Goal: Task Accomplishment & Management: Manage account settings

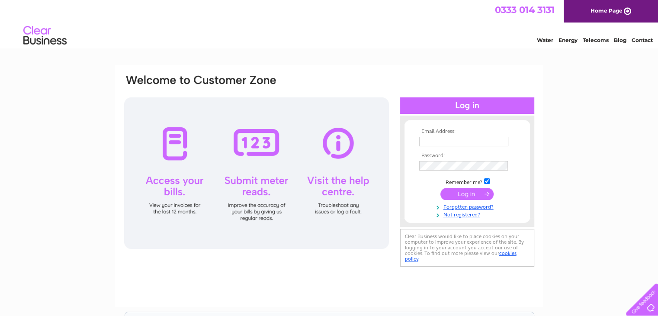
type input "enquiries@setcopsfarm.co.uk"
click at [454, 193] on input "submit" at bounding box center [467, 194] width 53 height 12
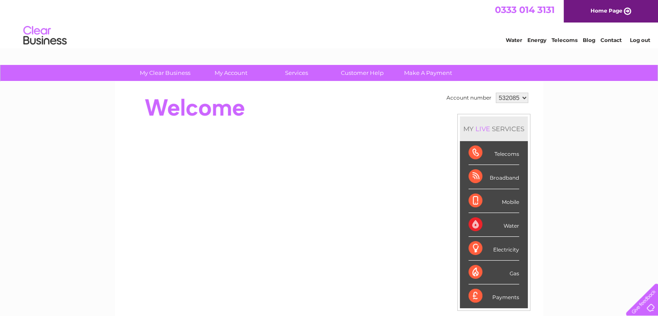
drag, startPoint x: 0, startPoint y: 0, endPoint x: 555, endPoint y: 132, distance: 570.6
click at [555, 132] on div "My Clear Business Login Details My Details My Preferences Link Account My Accou…" at bounding box center [329, 308] width 658 height 486
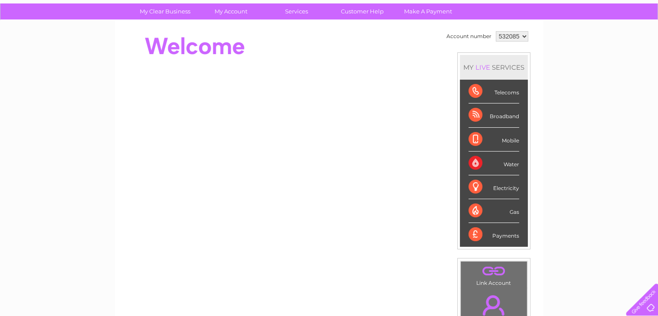
scroll to position [36, 0]
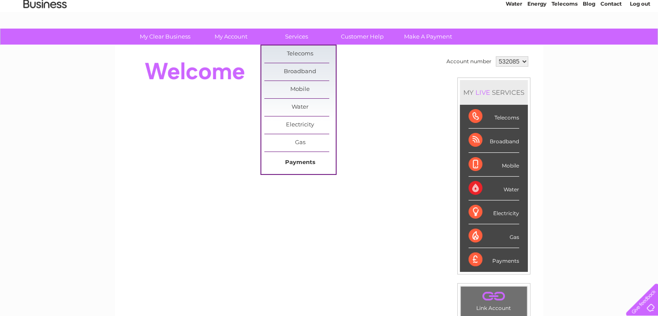
click at [299, 164] on link "Payments" at bounding box center [299, 162] width 71 height 17
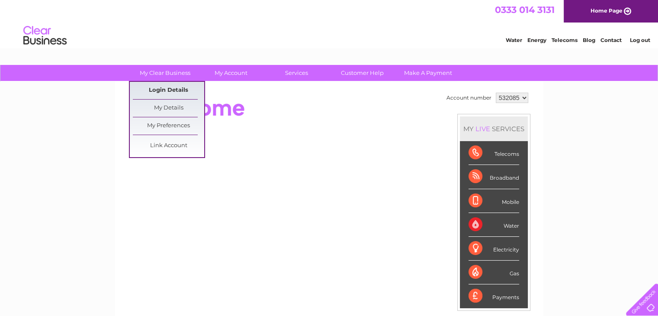
click at [166, 87] on link "Login Details" at bounding box center [168, 90] width 71 height 17
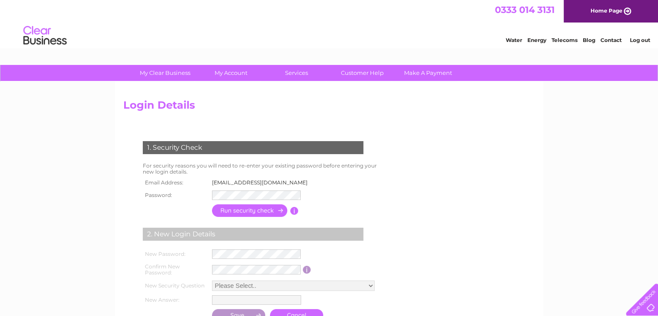
click at [166, 87] on div "Login Details 1. Security Check For security reasons you will need to re-enter …" at bounding box center [329, 216] width 428 height 268
click at [212, 190] on div at bounding box center [212, 190] width 0 height 0
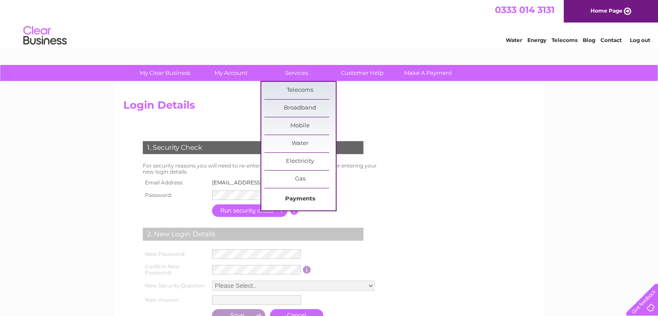
click at [298, 200] on link "Payments" at bounding box center [299, 198] width 71 height 17
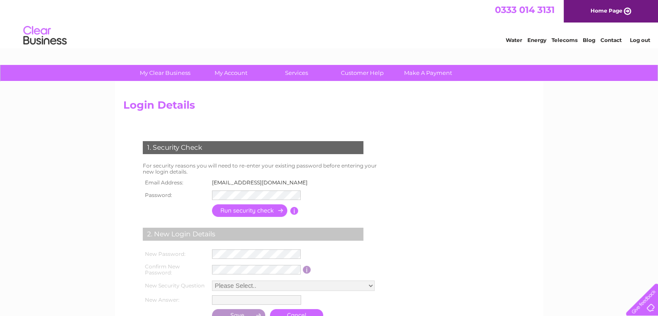
click at [237, 92] on div "Login Details 1. Security Check For security reasons you will need to re-enter …" at bounding box center [329, 216] width 428 height 268
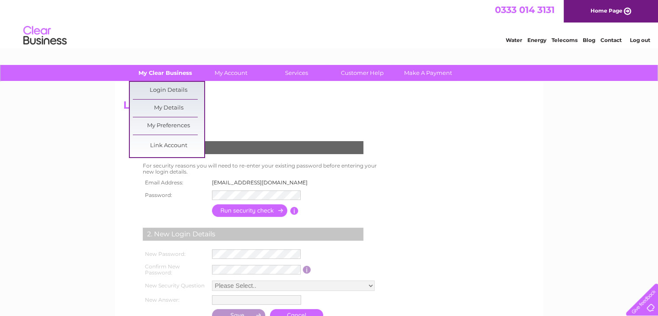
click at [177, 75] on link "My Clear Business" at bounding box center [164, 73] width 71 height 16
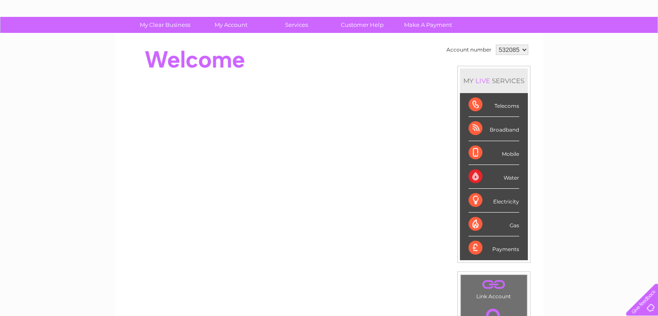
scroll to position [48, 0]
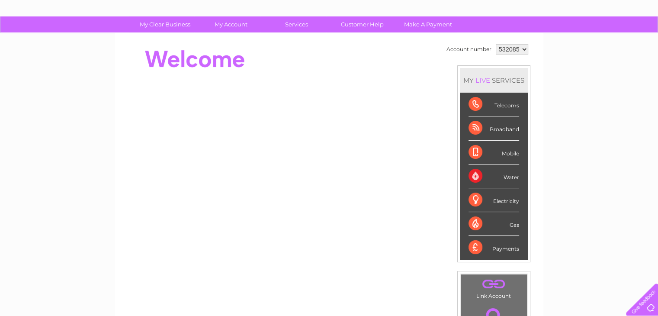
click at [524, 48] on select "532085" at bounding box center [512, 49] width 32 height 10
click at [538, 51] on div "Account number 532085 MY LIVE SERVICES Telecoms Broadband Mobile Water Electric…" at bounding box center [329, 194] width 428 height 322
click at [376, 27] on link "Customer Help" at bounding box center [362, 24] width 71 height 16
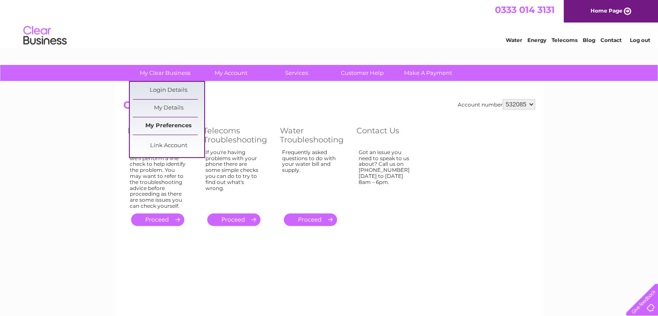
click at [175, 129] on link "My Preferences" at bounding box center [168, 125] width 71 height 17
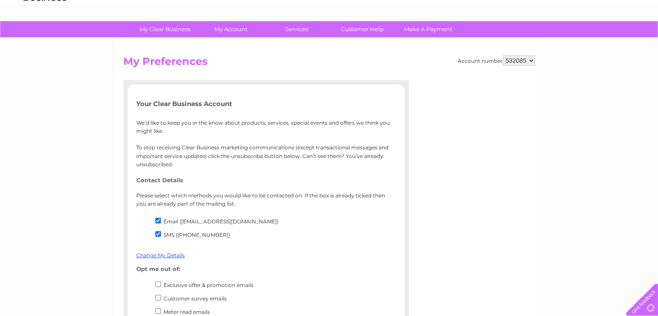
scroll to position [20, 0]
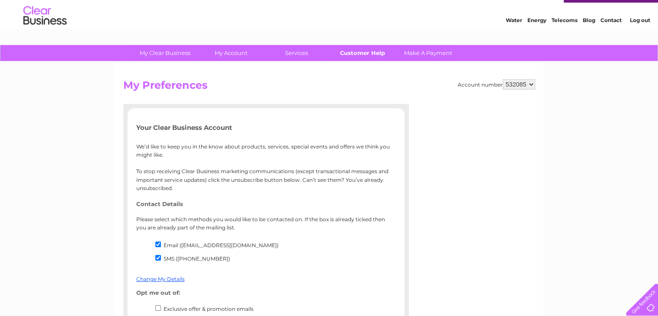
click at [362, 53] on link "Customer Help" at bounding box center [362, 53] width 71 height 16
